Goal: Task Accomplishment & Management: Manage account settings

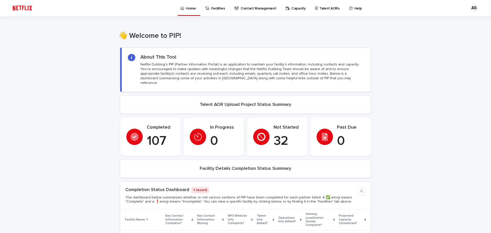
click at [240, 9] on p "Contact Management" at bounding box center [258, 5] width 36 height 11
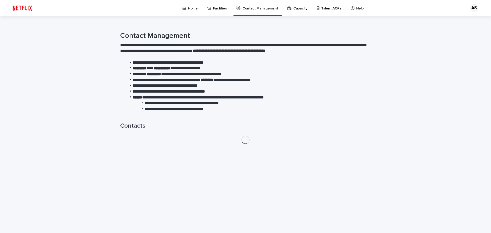
click at [181, 11] on link "Home" at bounding box center [190, 8] width 18 height 16
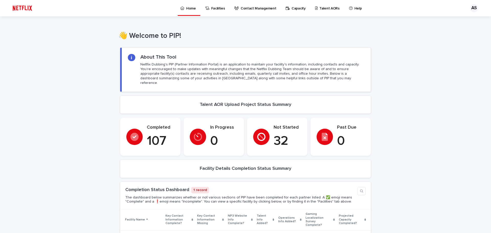
click at [470, 9] on div "AS" at bounding box center [474, 8] width 8 height 8
click at [453, 21] on p "Log Out" at bounding box center [469, 21] width 32 height 9
